Goal: Information Seeking & Learning: Learn about a topic

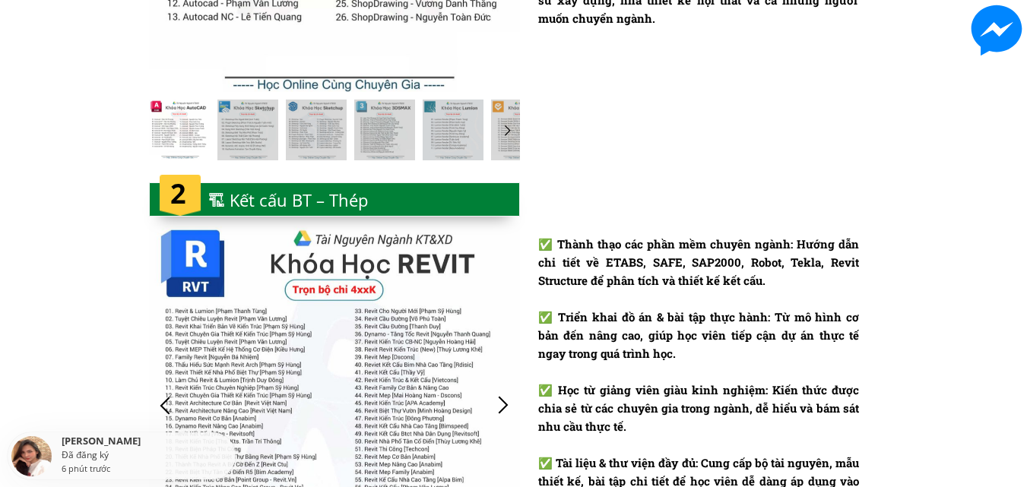
scroll to position [1773, 0]
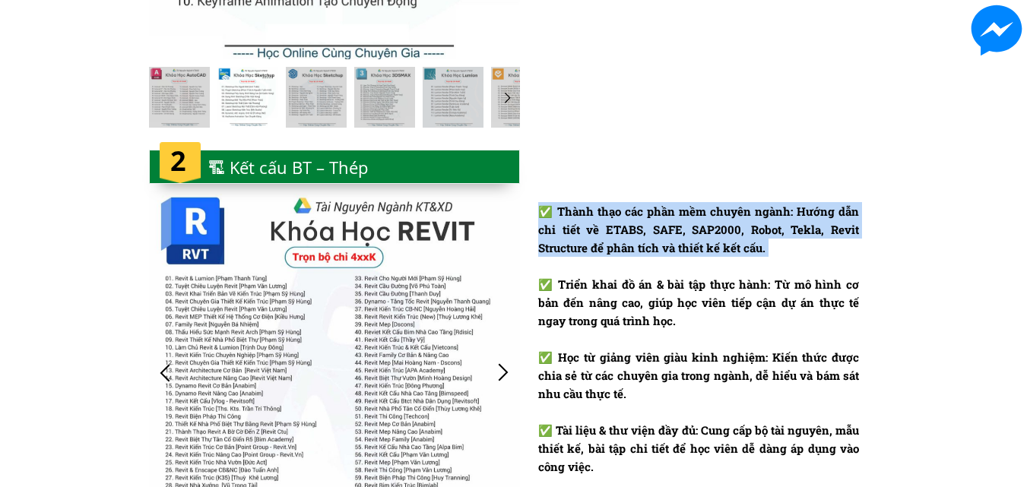
drag, startPoint x: 556, startPoint y: 198, endPoint x: 838, endPoint y: 276, distance: 292.4
click at [841, 275] on div "✅ Thành thạo các phần mềm chuyên ngành: Hướng dẫn chi tiết về ETABS, SAFE, SAP2…" at bounding box center [514, 386] width 730 height 495
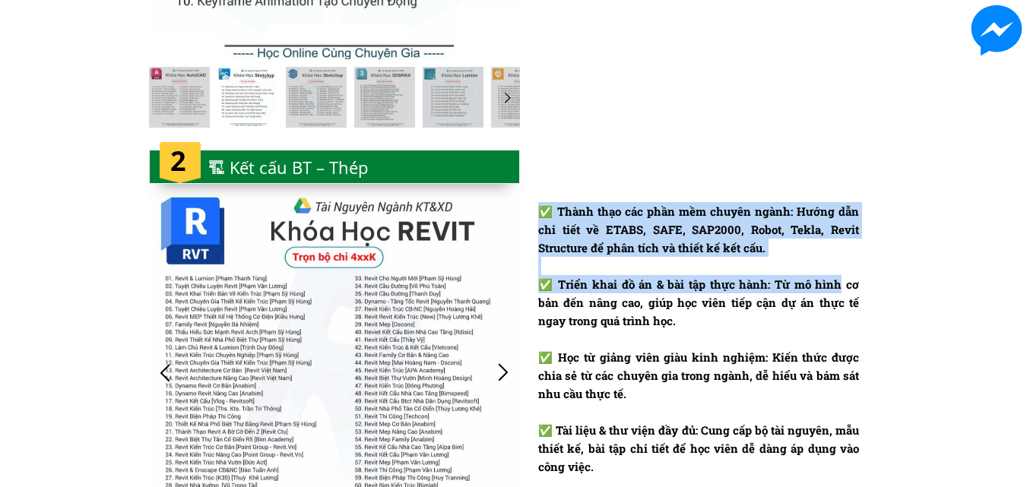
click at [835, 274] on div "✅ Thành thạo các phần mềm chuyên ngành: Hướng dẫn chi tiết về ETABS, SAFE, SAP2…" at bounding box center [698, 339] width 321 height 274
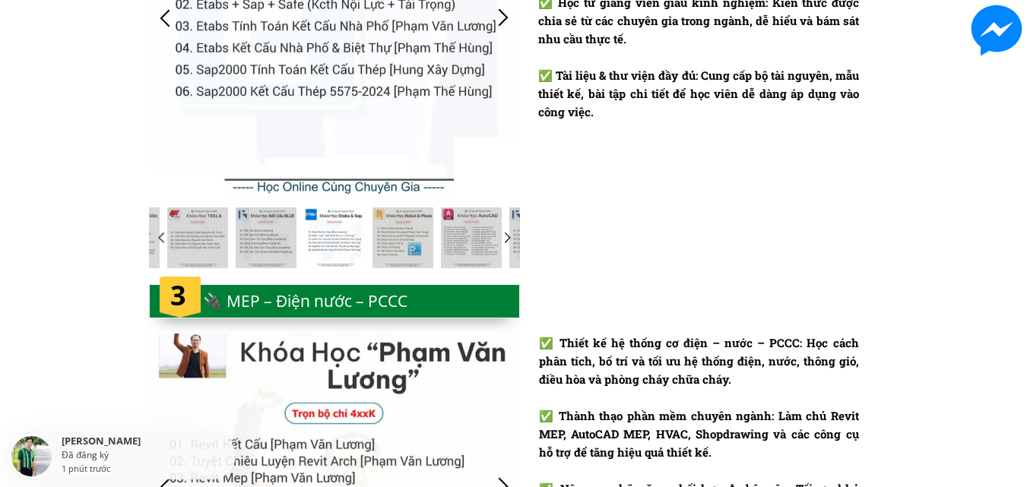
scroll to position [2305, 0]
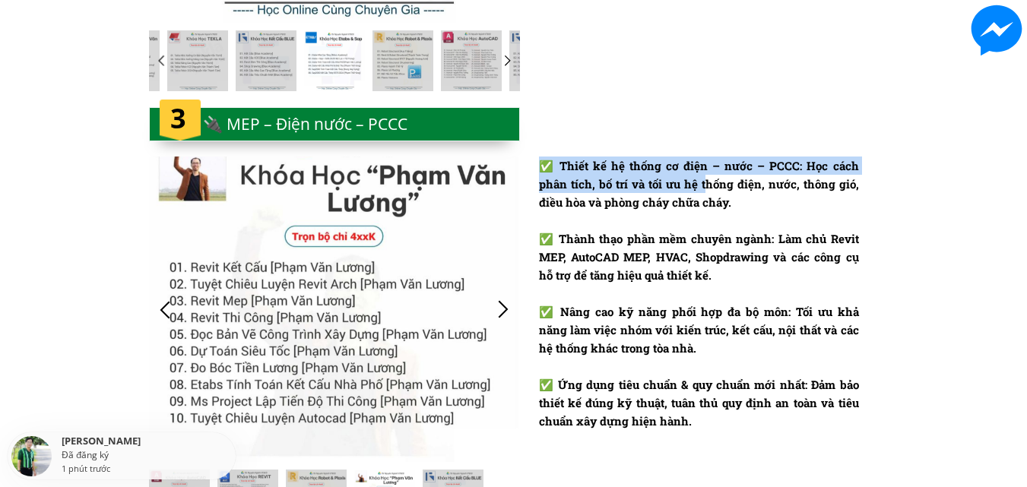
drag, startPoint x: 632, startPoint y: 167, endPoint x: 754, endPoint y: 200, distance: 126.7
click at [743, 196] on div "✅ Thiết kế hệ thống cơ điện – nước – PCCC: Học cách phân tích, bố trí và tối ưu…" at bounding box center [699, 294] width 320 height 274
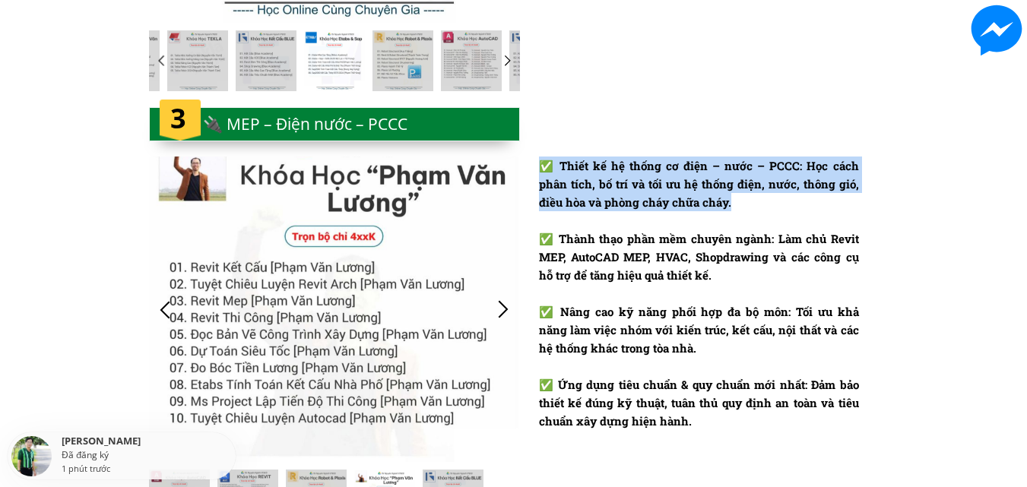
click at [750, 196] on div "✅ Thiết kế hệ thống cơ điện – nước – PCCC: Học cách phân tích, bố trí và tối ưu…" at bounding box center [699, 294] width 320 height 274
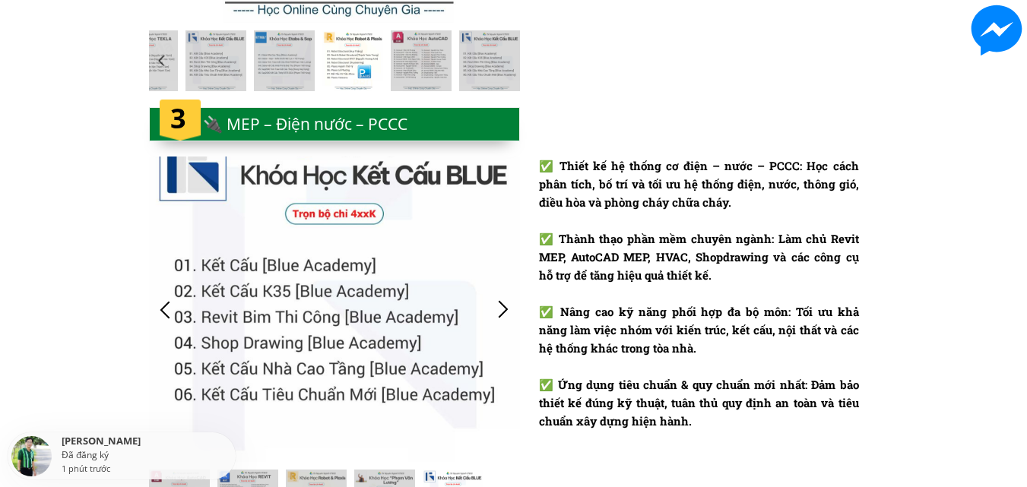
click at [518, 310] on div at bounding box center [334, 310] width 371 height 306
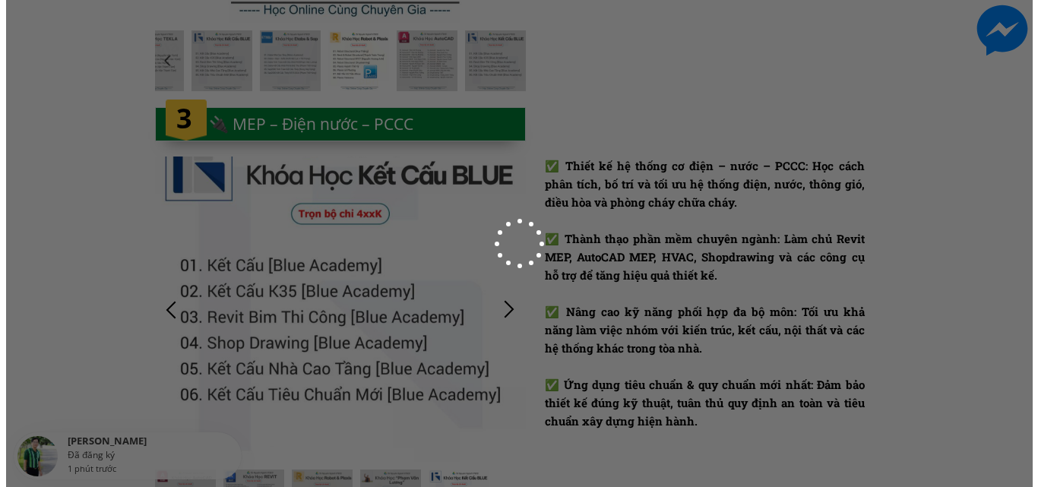
scroll to position [0, 0]
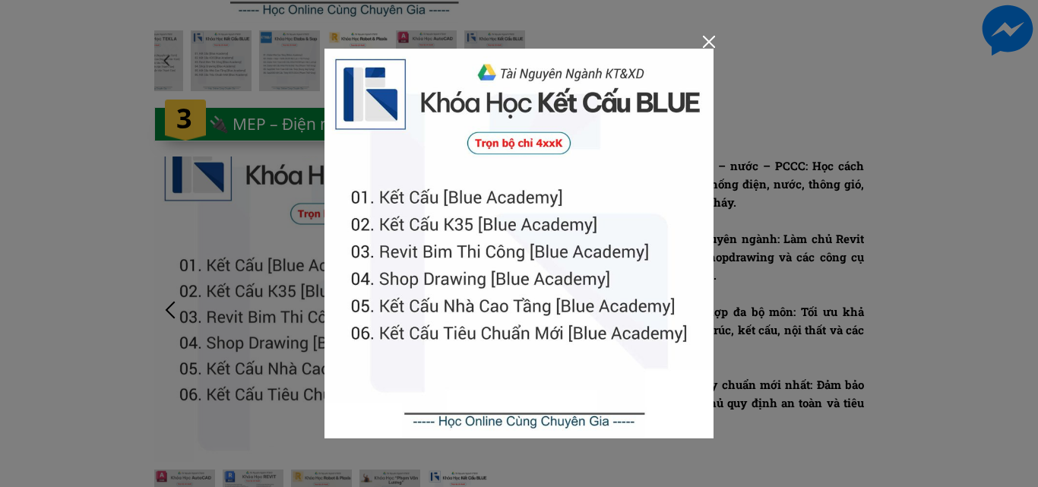
click at [701, 49] on img at bounding box center [520, 244] width 390 height 390
click at [711, 41] on div at bounding box center [709, 42] width 12 height 12
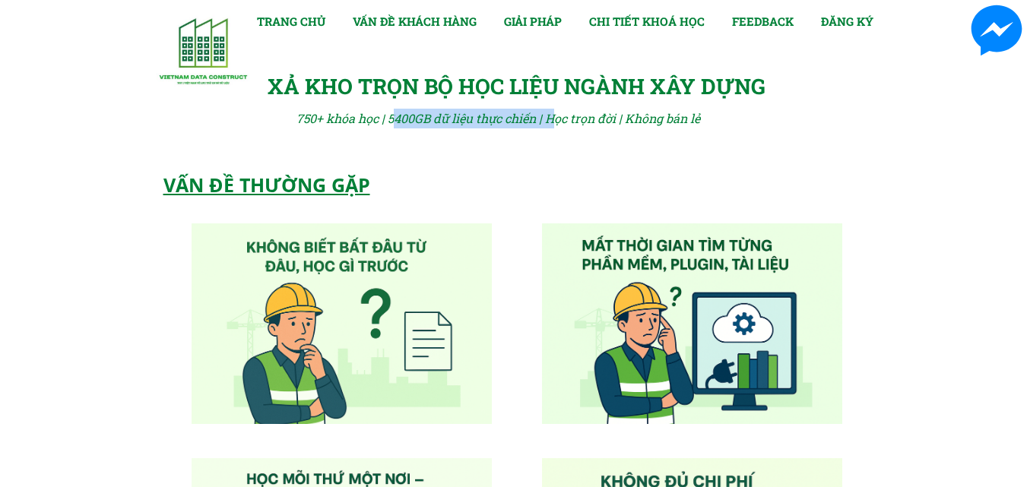
drag, startPoint x: 396, startPoint y: 117, endPoint x: 573, endPoint y: 116, distance: 177.1
click at [562, 116] on div "750+ khóa học | 5400GB dữ liệu thực chiến | Học trọn đời | Không bán lẻ" at bounding box center [508, 119] width 425 height 20
drag, startPoint x: 646, startPoint y: 117, endPoint x: 523, endPoint y: 64, distance: 134.1
click at [627, 108] on div "750+ khóa học | 5400GB dữ liệu thực chiến | Học trọn đời | Không bán lẻ TRANG C…" at bounding box center [514, 78] width 730 height 157
click at [451, 155] on div "750+ khóa học | 5400GB dữ liệu thực chiến | Học trọn đời | Không bán lẻ TRANG C…" at bounding box center [514, 78] width 730 height 157
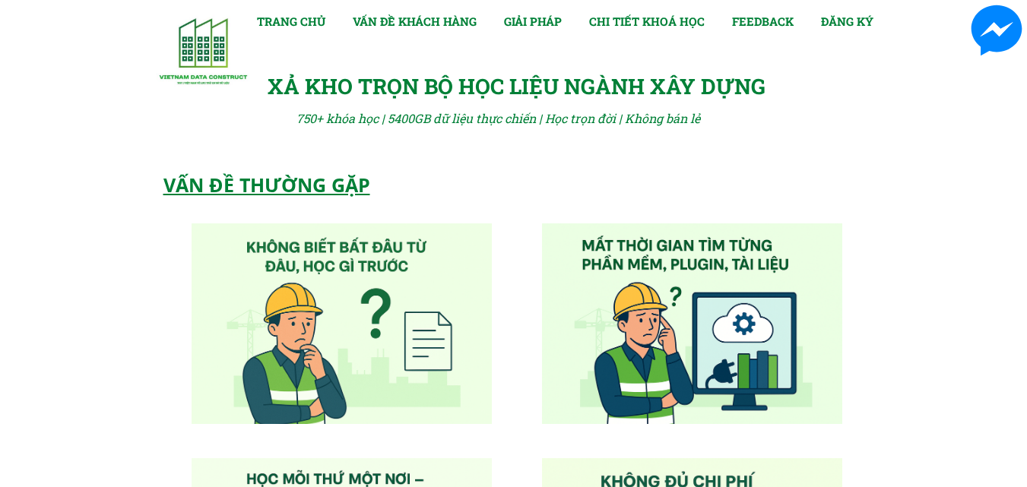
scroll to position [355, 0]
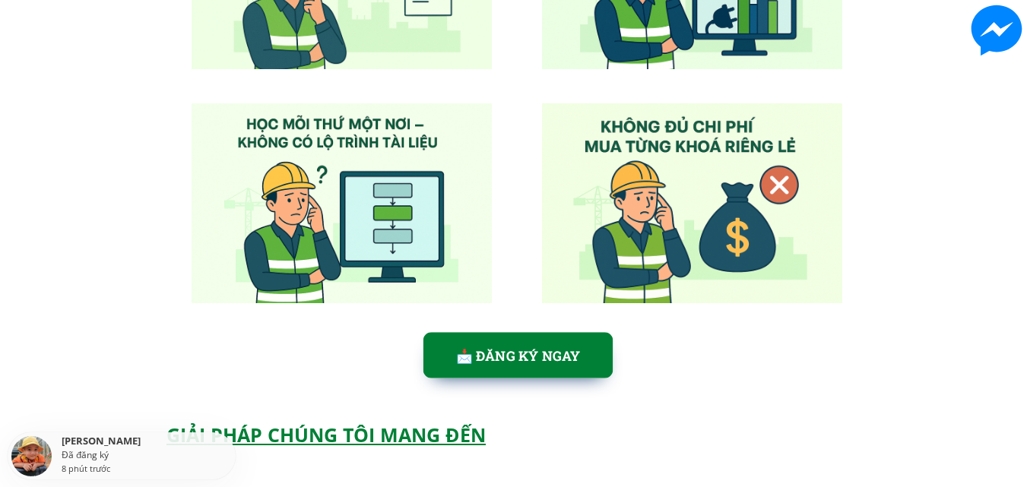
click at [478, 340] on p "📩 ĐĂNG KÝ NGAY" at bounding box center [518, 355] width 190 height 46
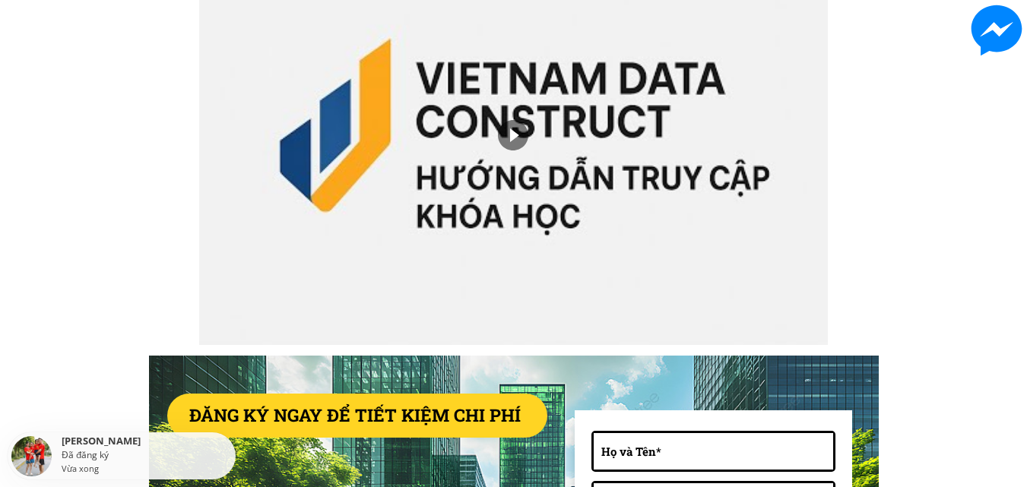
scroll to position [6198, 0]
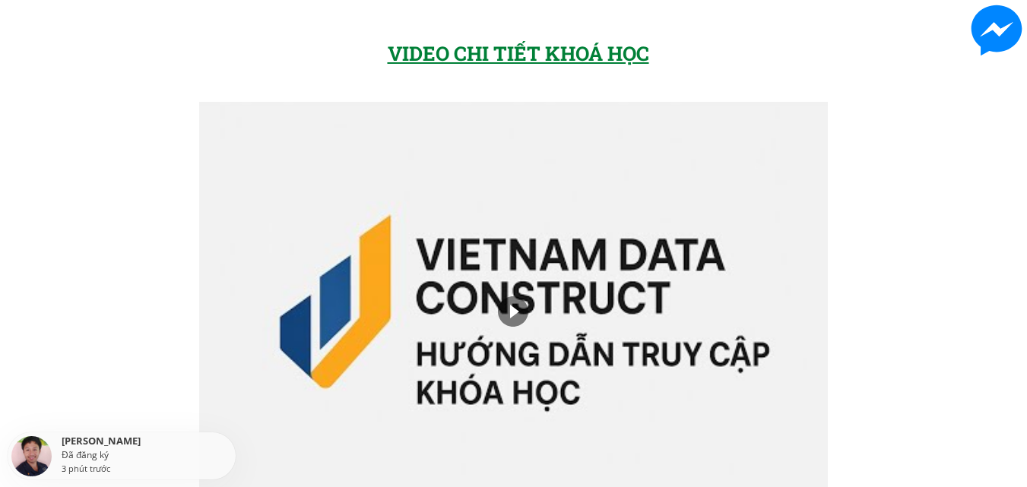
click at [515, 70] on div "VIDEO CHI TIẾT KHOÁ HỌC" at bounding box center [535, 54] width 295 height 32
drag, startPoint x: 294, startPoint y: 239, endPoint x: 414, endPoint y: 239, distance: 120.1
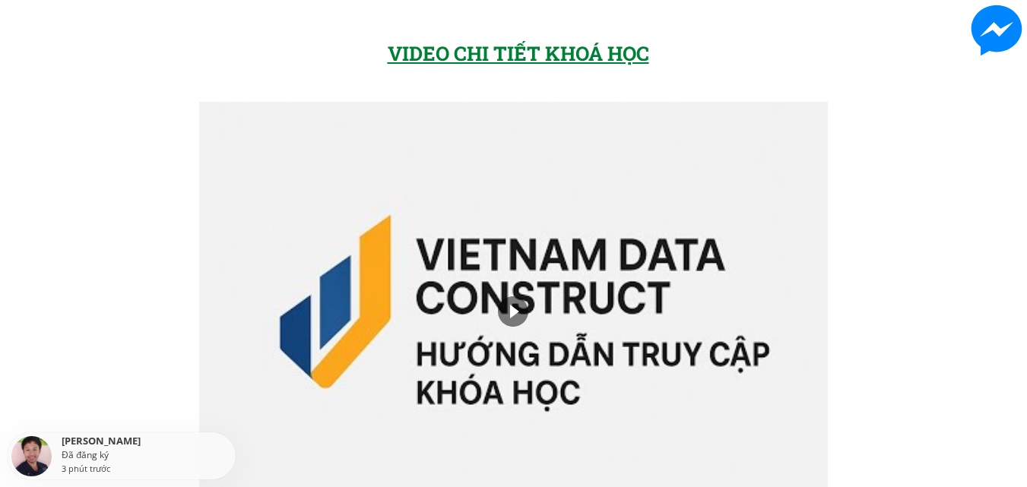
drag, startPoint x: 349, startPoint y: 173, endPoint x: 434, endPoint y: 197, distance: 88.3
drag, startPoint x: 467, startPoint y: 183, endPoint x: 574, endPoint y: 200, distance: 108.5
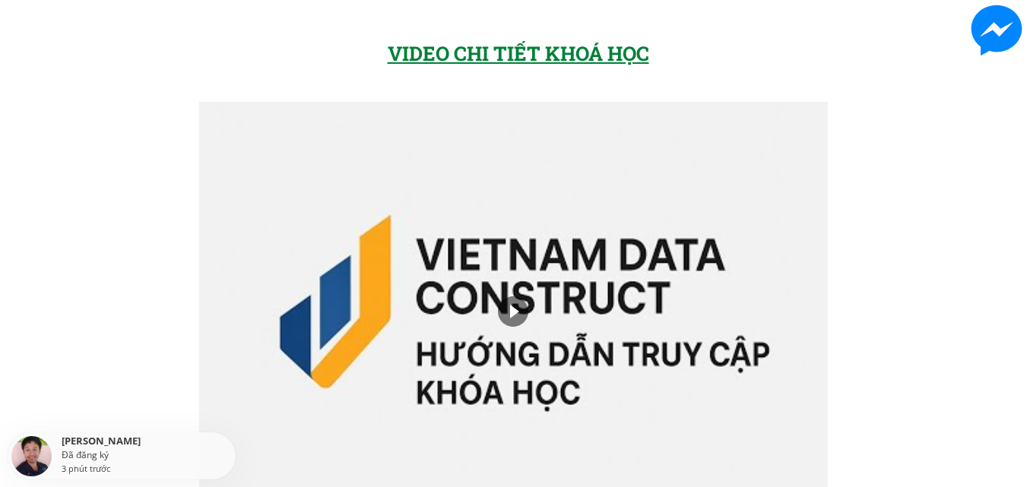
drag, startPoint x: 258, startPoint y: 87, endPoint x: 534, endPoint y: 150, distance: 283.0
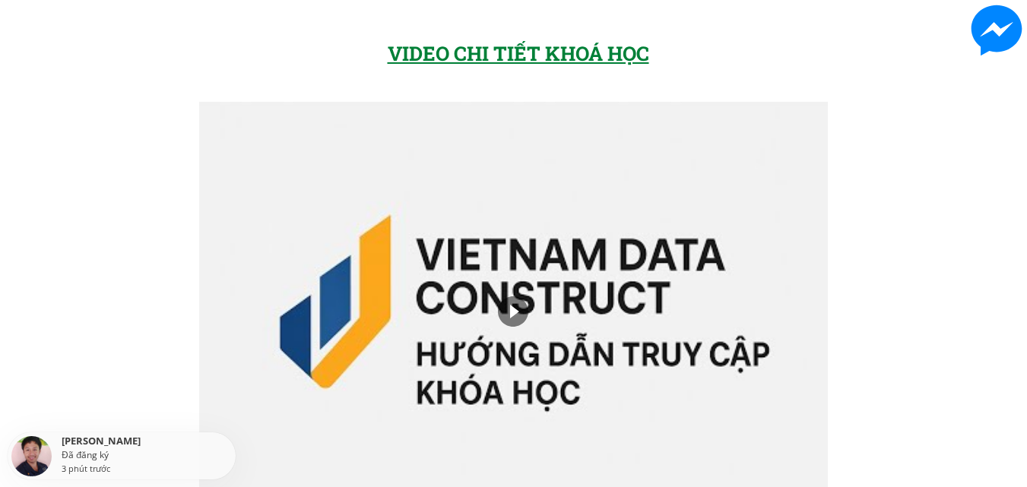
click at [961, 216] on div "VIDEO CHI TIẾT KHOÁ HỌC" at bounding box center [513, 277] width 1027 height 510
drag, startPoint x: 290, startPoint y: 157, endPoint x: 415, endPoint y: 169, distance: 125.9
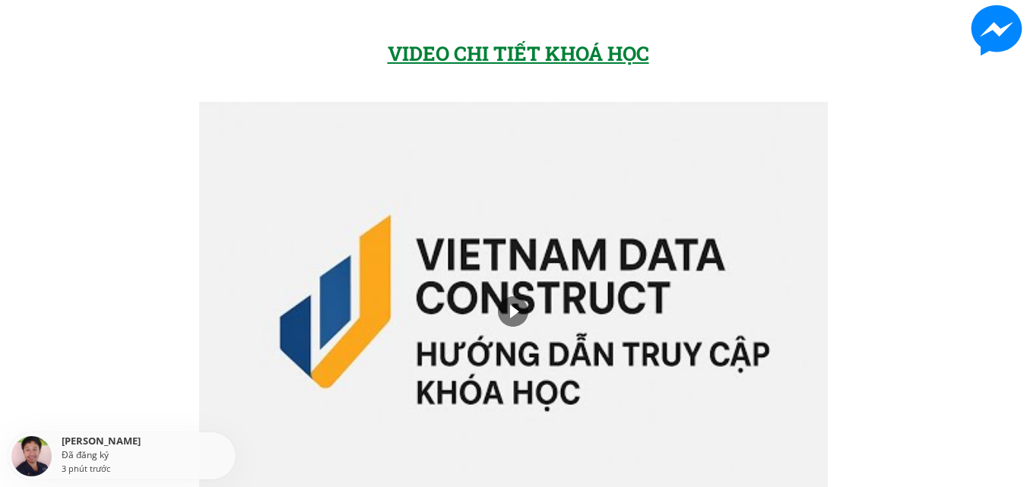
scroll to position [1241, 0]
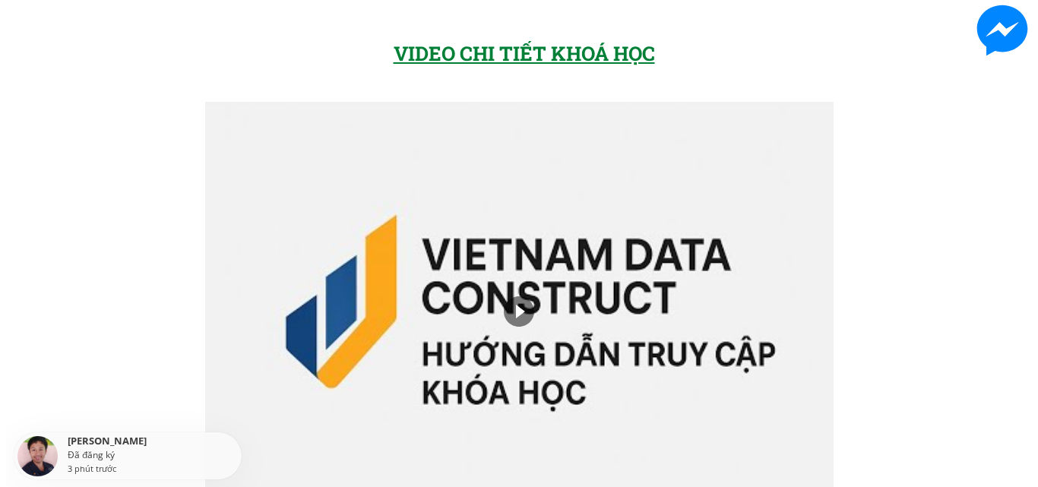
scroll to position [0, 0]
click img
click div
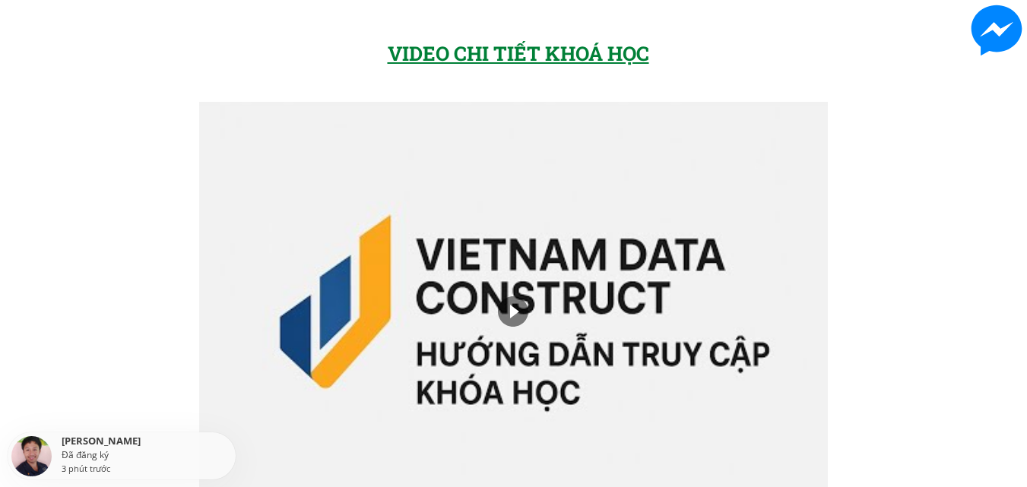
drag, startPoint x: 563, startPoint y: 166, endPoint x: 759, endPoint y: 225, distance: 203.9
drag, startPoint x: 370, startPoint y: 170, endPoint x: 626, endPoint y: 265, distance: 273.2
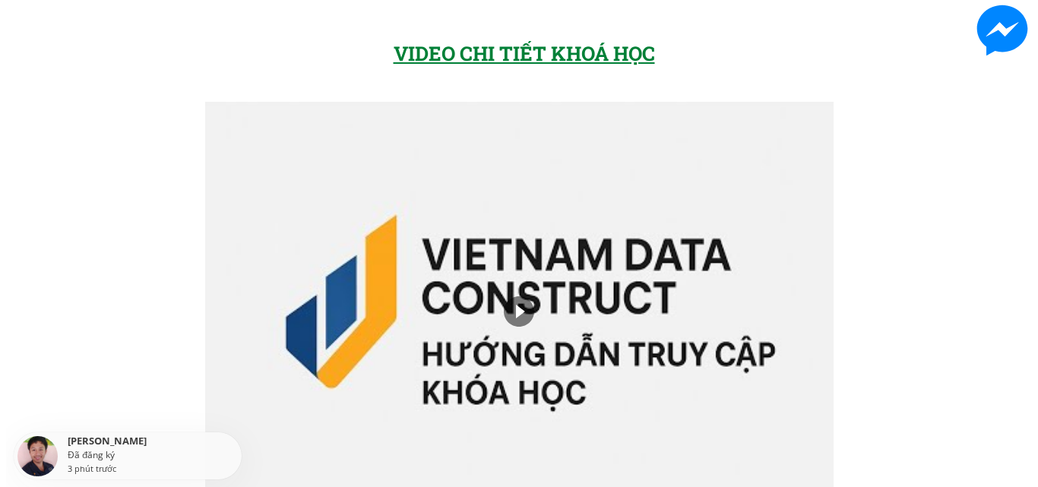
scroll to position [0, 0]
click at [0, 0] on div at bounding box center [0, 0] width 0 height 0
